Goal: Information Seeking & Learning: Find specific page/section

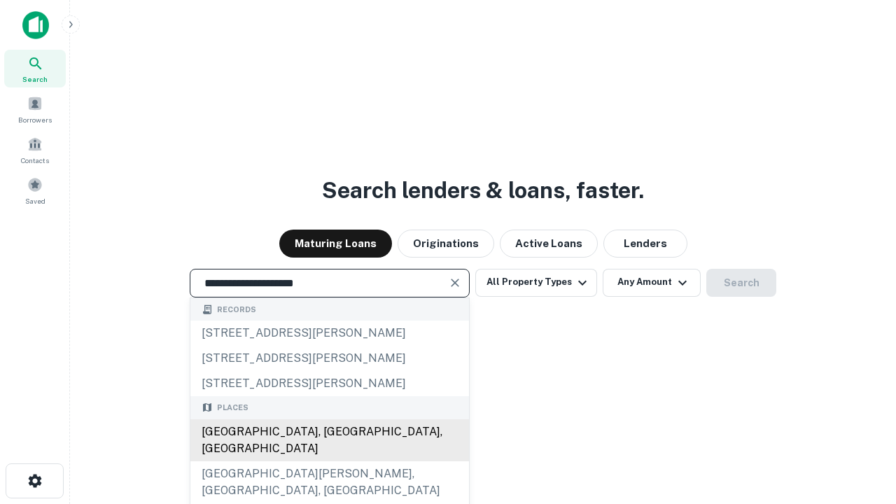
click at [329, 461] on div "[GEOGRAPHIC_DATA], [GEOGRAPHIC_DATA], [GEOGRAPHIC_DATA]" at bounding box center [329, 440] width 279 height 42
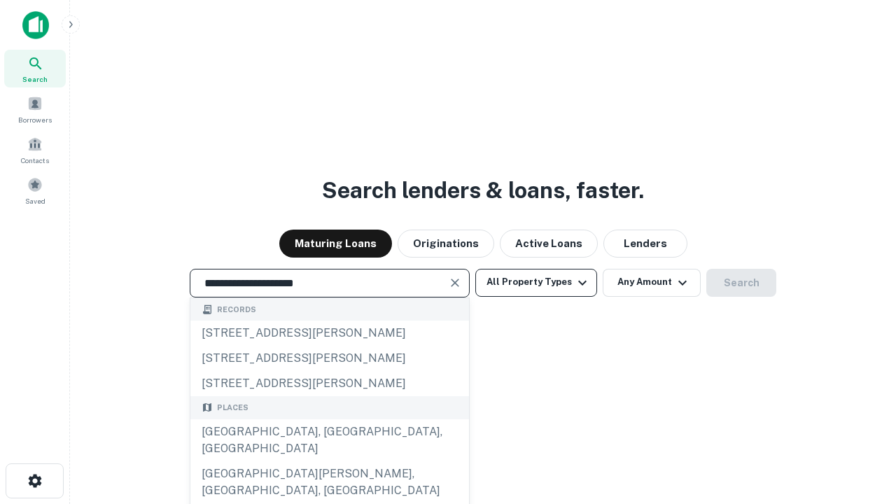
type input "**********"
click at [536, 282] on button "All Property Types" at bounding box center [536, 283] width 122 height 28
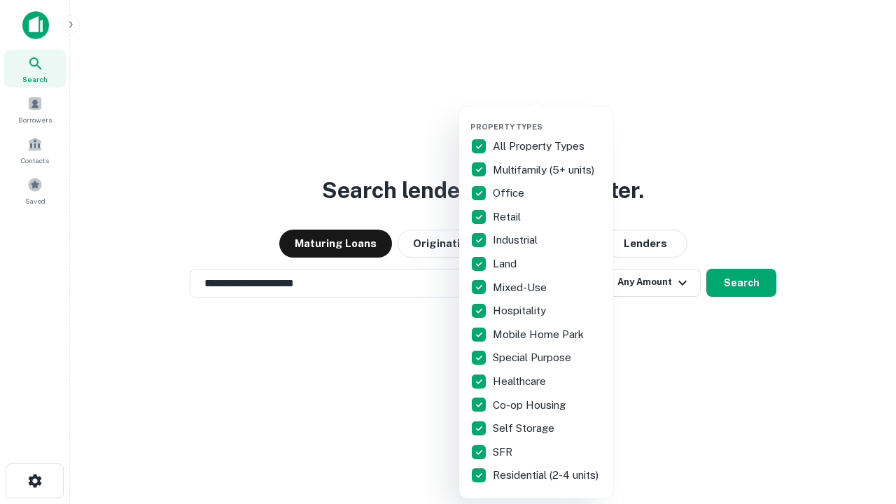
click at [547, 118] on button "button" at bounding box center [547, 118] width 154 height 1
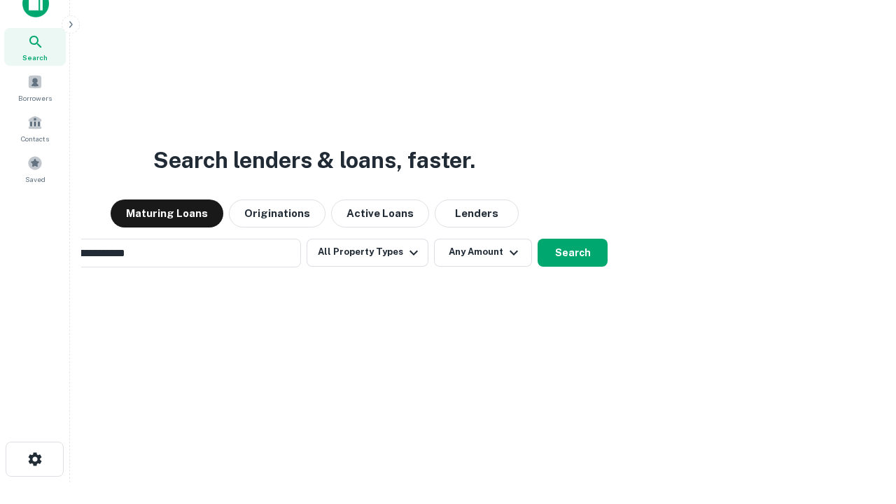
scroll to position [101, 396]
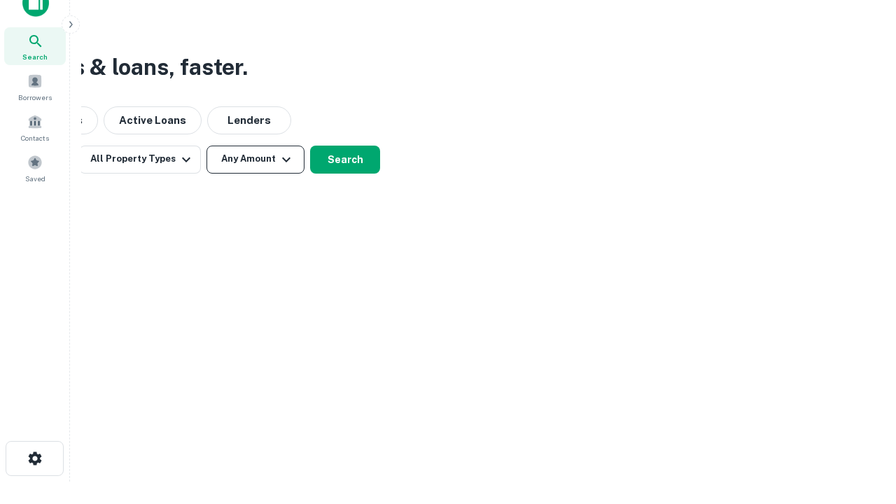
click at [255, 159] on button "Any Amount" at bounding box center [255, 160] width 98 height 28
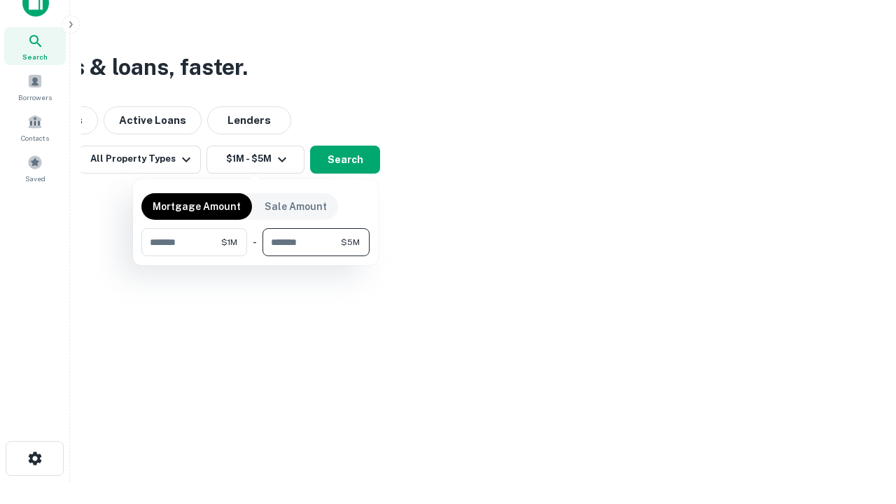
type input "*******"
click at [255, 256] on button "button" at bounding box center [255, 256] width 228 height 1
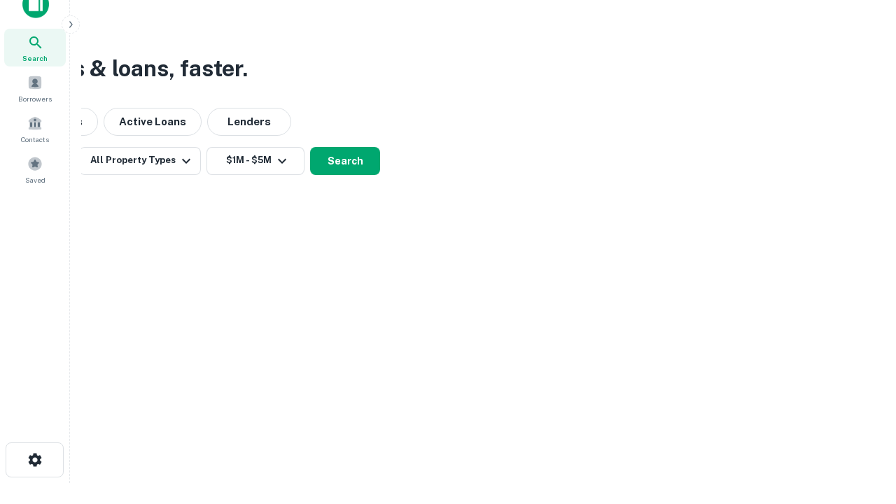
scroll to position [8, 258]
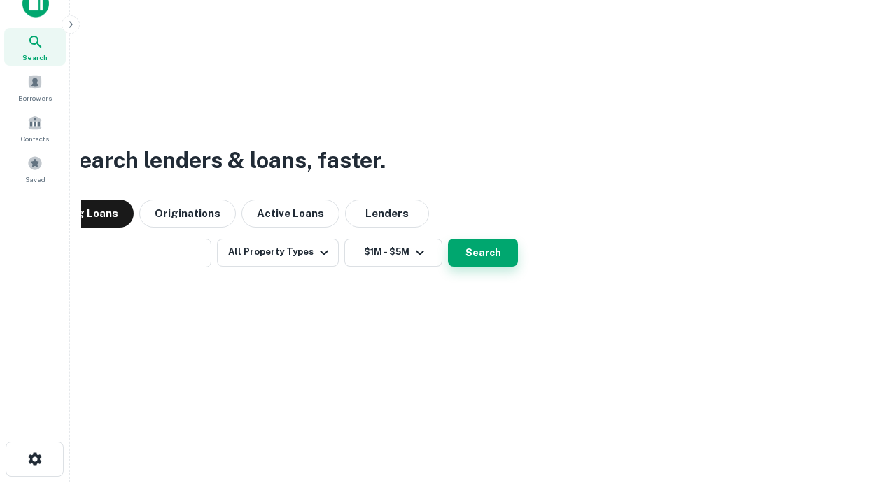
click at [448, 239] on button "Search" at bounding box center [483, 253] width 70 height 28
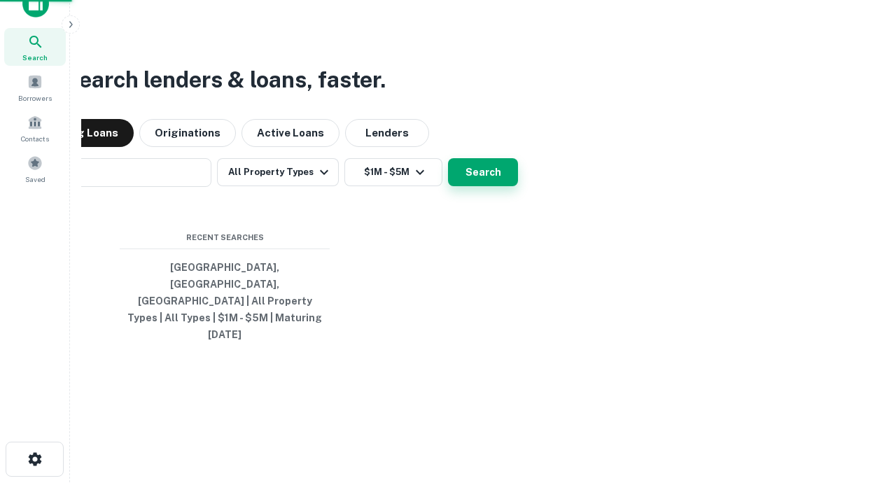
scroll to position [37, 396]
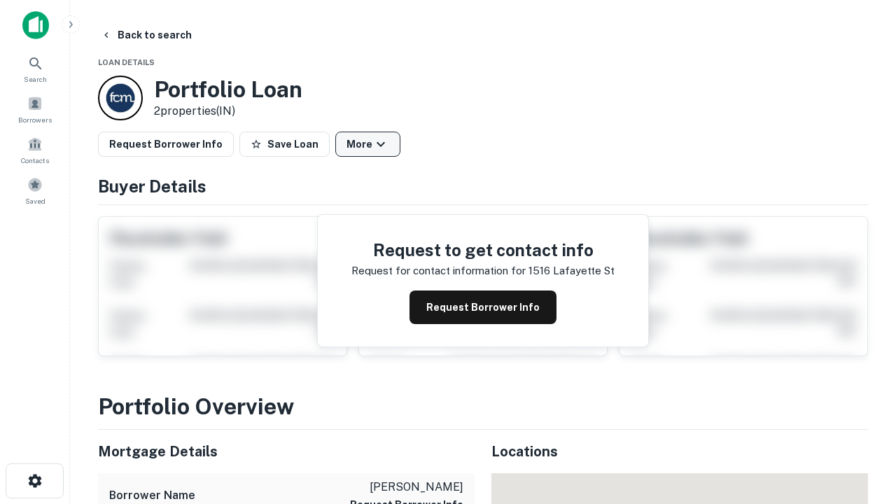
click at [367, 144] on button "More" at bounding box center [367, 144] width 65 height 25
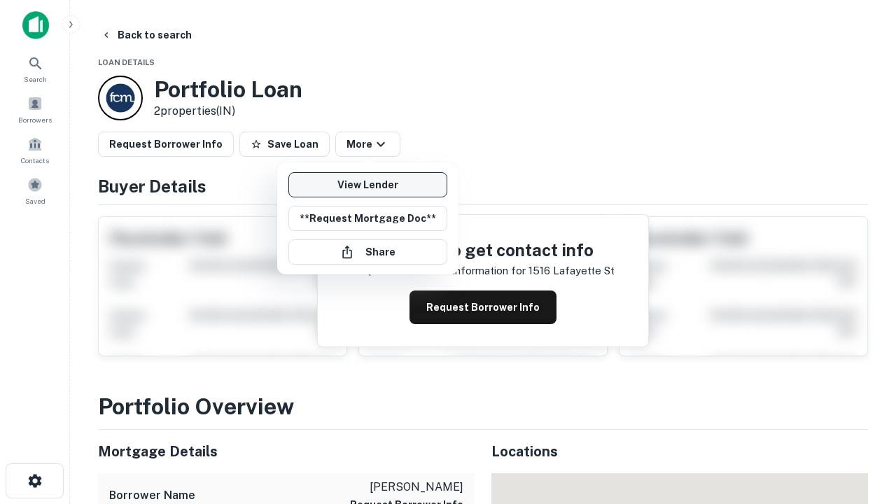
click at [367, 185] on link "View Lender" at bounding box center [367, 184] width 159 height 25
